Goal: Task Accomplishment & Management: Complete application form

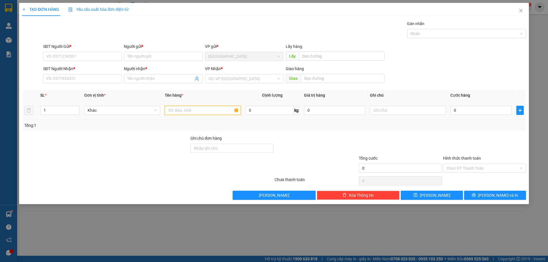
click at [191, 111] on input "text" at bounding box center [203, 110] width 76 height 9
type input "2"
type input "3 kiện mền gối, quần áo"
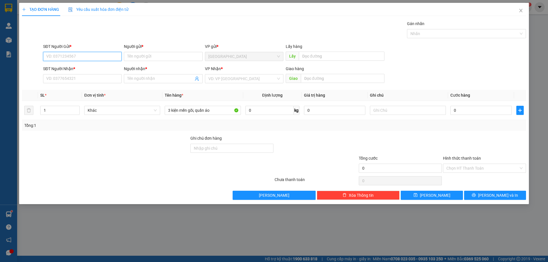
click at [73, 55] on input "SĐT Người Gửi *" at bounding box center [82, 56] width 78 height 9
type input "0777951338"
click at [154, 56] on input "Người gửi *" at bounding box center [163, 56] width 78 height 9
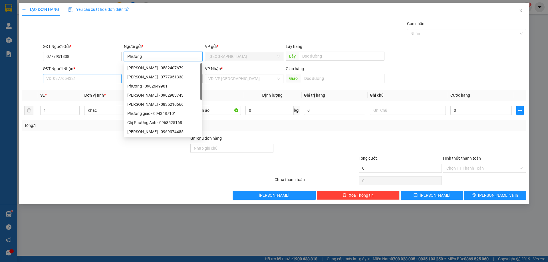
type input "Phương"
click at [91, 81] on input "SĐT Người Nhận *" at bounding box center [82, 78] width 78 height 9
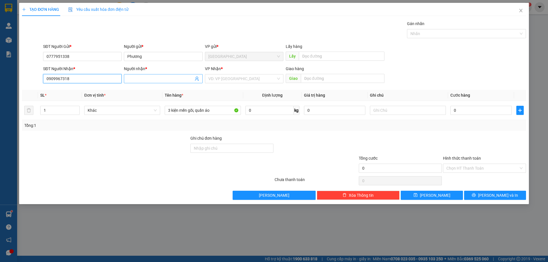
type input "0909967318"
click at [173, 79] on input "Người nhận *" at bounding box center [160, 79] width 66 height 6
type input "Phụng"
click at [180, 175] on div at bounding box center [147, 180] width 252 height 11
click at [231, 81] on input "search" at bounding box center [242, 78] width 68 height 9
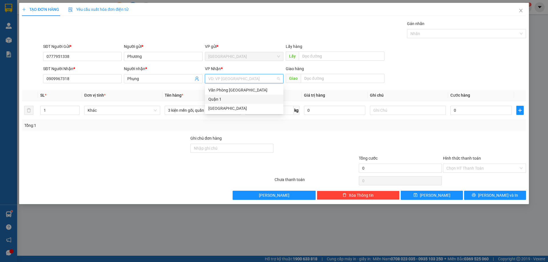
click at [233, 99] on div "Quận 1" at bounding box center [244, 99] width 72 height 6
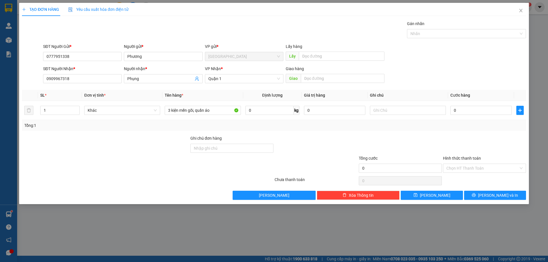
click at [316, 147] on div at bounding box center [316, 145] width 84 height 20
click at [457, 111] on input "0" at bounding box center [480, 110] width 61 height 9
type input "1"
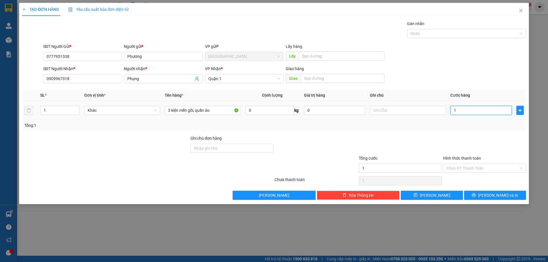
type input "14"
type input "140"
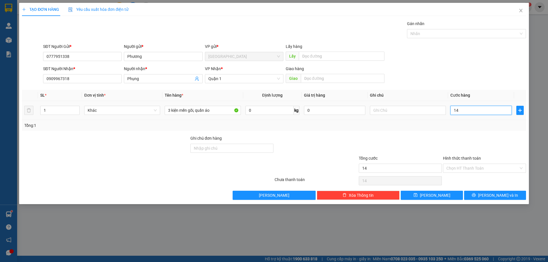
type input "140"
type input "140.000"
click at [457, 133] on div "Transit Pickup Surcharge Ids Transit Deliver Surcharge Ids Transit Deliver Surc…" at bounding box center [274, 110] width 504 height 179
click at [480, 166] on input "Hình thức thanh toán" at bounding box center [482, 168] width 72 height 9
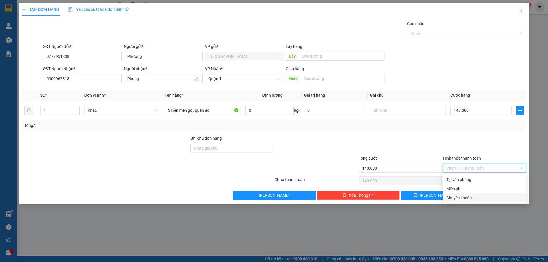
click at [474, 199] on div "Chuyển khoản" at bounding box center [484, 198] width 76 height 6
type input "0"
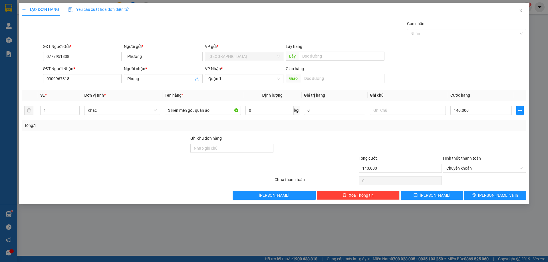
click at [430, 138] on div at bounding box center [400, 145] width 84 height 20
click at [496, 197] on span "[PERSON_NAME] và In" at bounding box center [498, 195] width 40 height 6
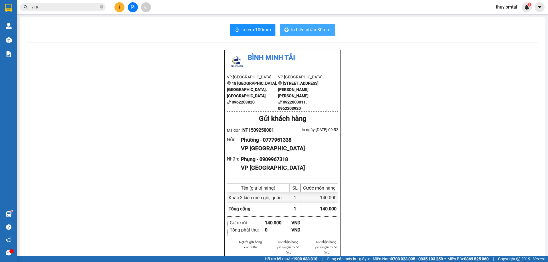
click at [304, 25] on button "In biên nhận 80mm" at bounding box center [307, 29] width 55 height 11
click at [248, 31] on span "In tem 100mm" at bounding box center [255, 29] width 29 height 7
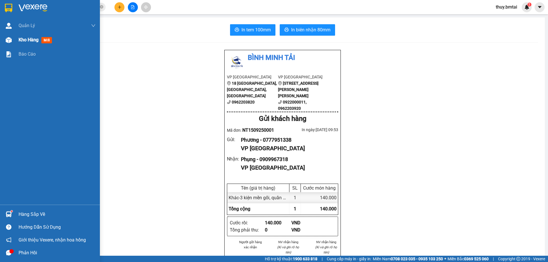
click at [28, 39] on span "Kho hàng" at bounding box center [29, 39] width 20 height 5
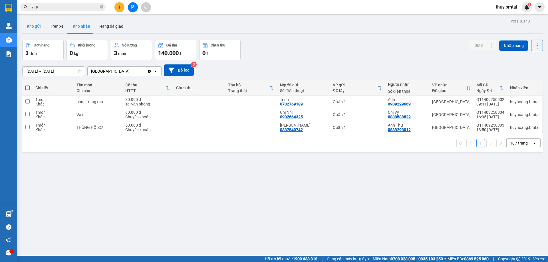
click at [38, 25] on button "Kho gửi" at bounding box center [33, 26] width 23 height 14
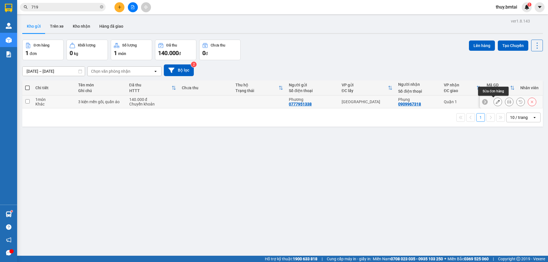
click at [496, 102] on icon at bounding box center [498, 102] width 4 height 4
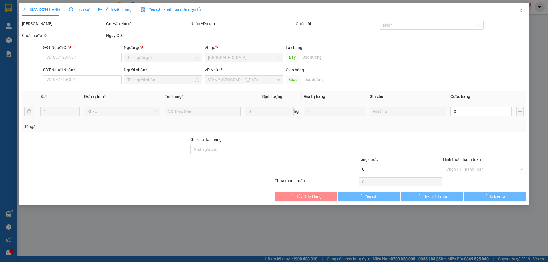
type input "0777951338"
type input "0909967318"
type input "140.000"
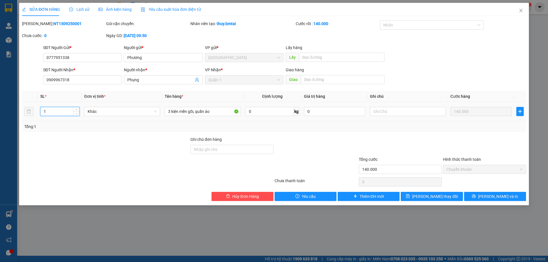
click at [58, 110] on input "1" at bounding box center [60, 111] width 39 height 9
type input "3"
click at [492, 197] on span "[PERSON_NAME] và In" at bounding box center [498, 196] width 40 height 6
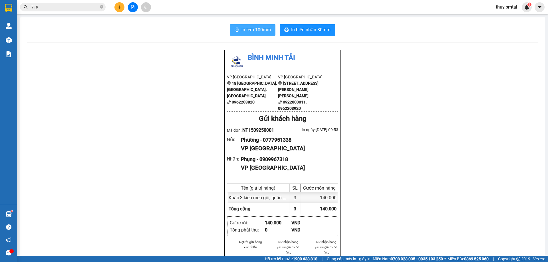
click at [258, 30] on span "In tem 100mm" at bounding box center [255, 29] width 29 height 7
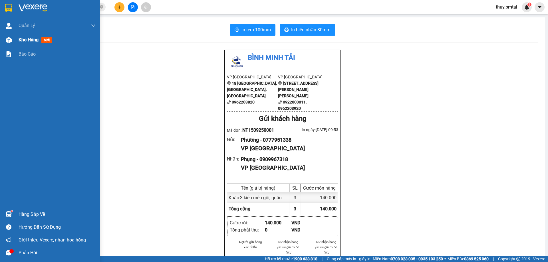
click at [19, 41] on span "Kho hàng" at bounding box center [29, 39] width 20 height 5
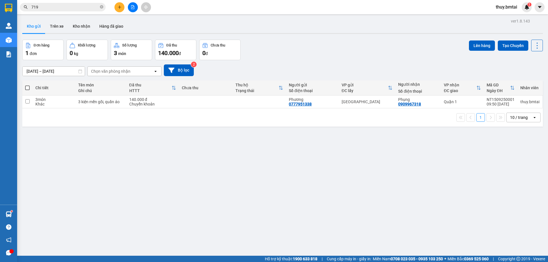
click at [27, 87] on span at bounding box center [27, 88] width 5 height 5
click at [27, 85] on input "checkbox" at bounding box center [27, 85] width 0 height 0
checkbox input "true"
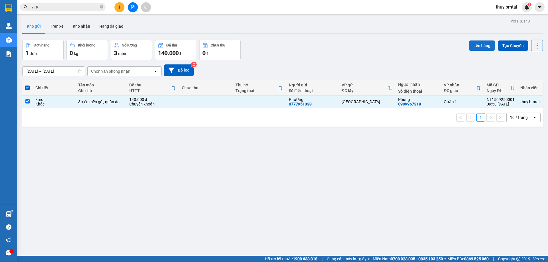
click at [470, 46] on button "Lên hàng" at bounding box center [482, 46] width 26 height 10
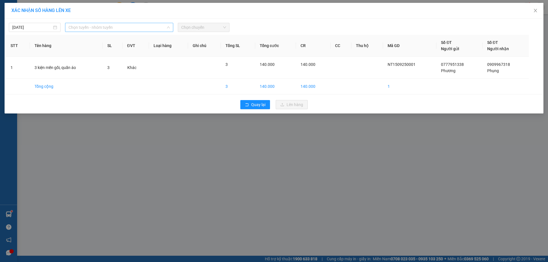
click at [101, 29] on span "Chọn tuyến - nhóm tuyến" at bounding box center [118, 27] width 101 height 9
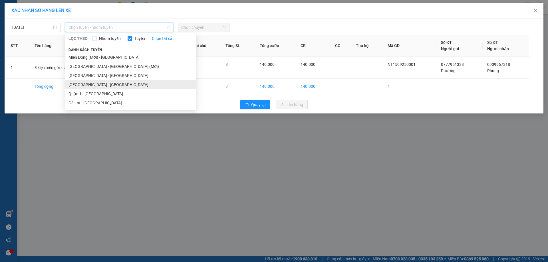
click at [96, 83] on li "[GEOGRAPHIC_DATA] - [GEOGRAPHIC_DATA]" at bounding box center [130, 84] width 131 height 9
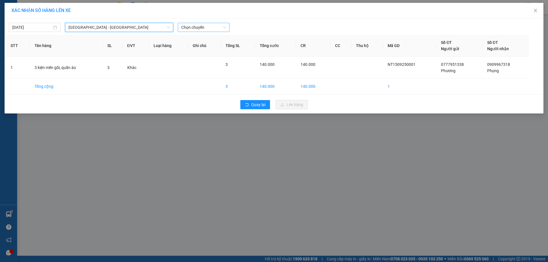
click at [199, 30] on span "Chọn chuyến" at bounding box center [203, 27] width 45 height 9
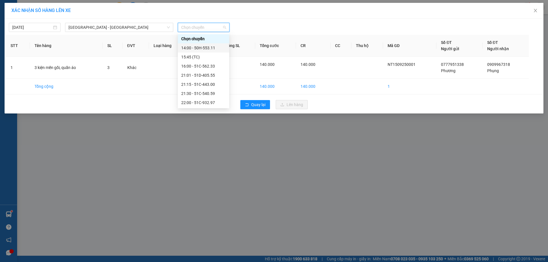
click at [206, 51] on div "14:00 - 50H-553.11" at bounding box center [203, 48] width 45 height 6
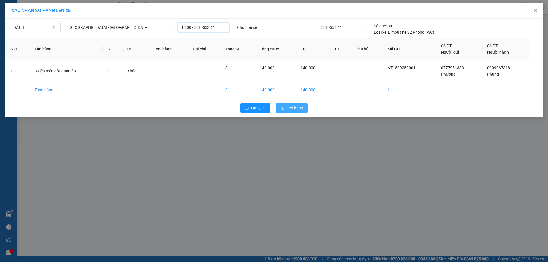
click at [288, 110] on span "Lên hàng" at bounding box center [294, 108] width 17 height 6
